Goal: Information Seeking & Learning: Learn about a topic

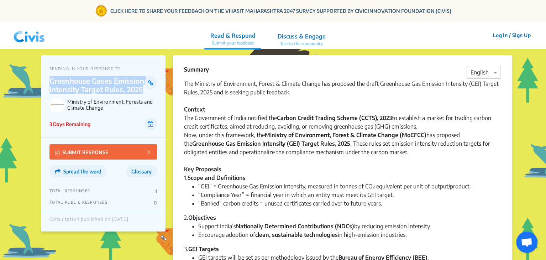
drag, startPoint x: 49, startPoint y: 79, endPoint x: 144, endPoint y: 89, distance: 95.1
click at [144, 89] on p "Greenhouse Gases Emission Intensity Target Rules, 2025" at bounding box center [96, 85] width 95 height 17
copy p "Greenhouse Gases Emission Intensity Target Rules, 2025"
click at [32, 35] on img at bounding box center [29, 35] width 37 height 21
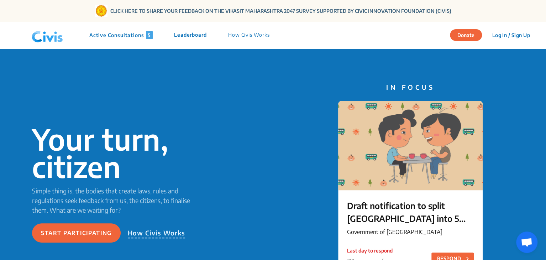
click at [117, 31] on p "Active Consultations 5" at bounding box center [120, 35] width 63 height 8
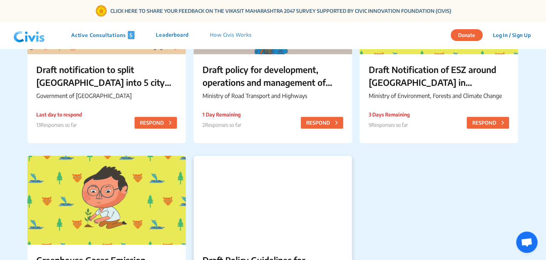
scroll to position [237, 0]
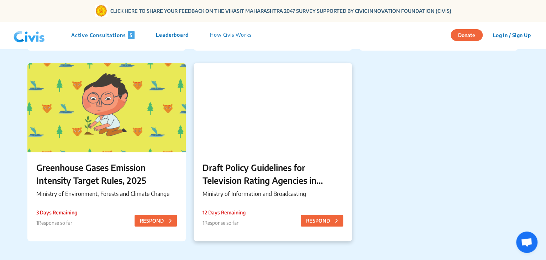
click at [245, 150] on div at bounding box center [273, 107] width 158 height 89
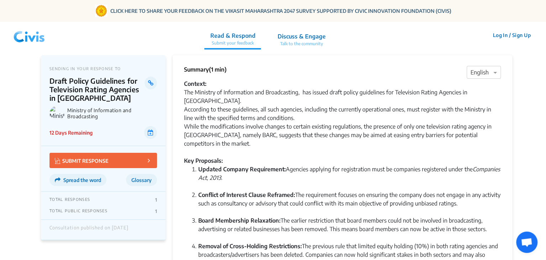
drag, startPoint x: 190, startPoint y: 184, endPoint x: 478, endPoint y: 196, distance: 288.9
click at [478, 196] on ol "Updated Company Requirement: Agencies applying for registration must be compani…" at bounding box center [342, 246] width 317 height 162
copy li "Conflict of Interest Clause Reframed: The requirement focuses on ensuring the c…"
